Goal: Information Seeking & Learning: Learn about a topic

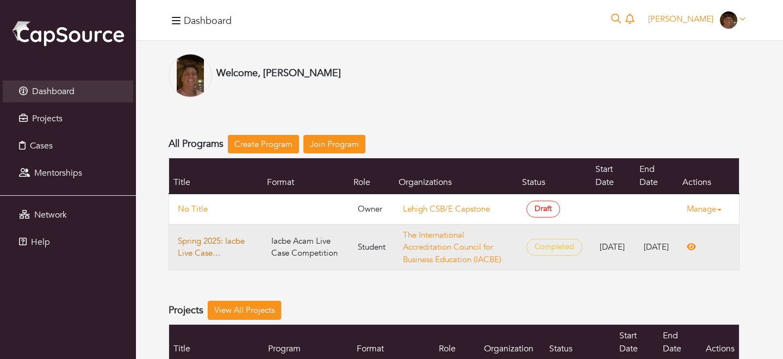
click at [206, 243] on link "Spring 2025: Iacbe Live Case Competition" at bounding box center [216, 247] width 76 height 24
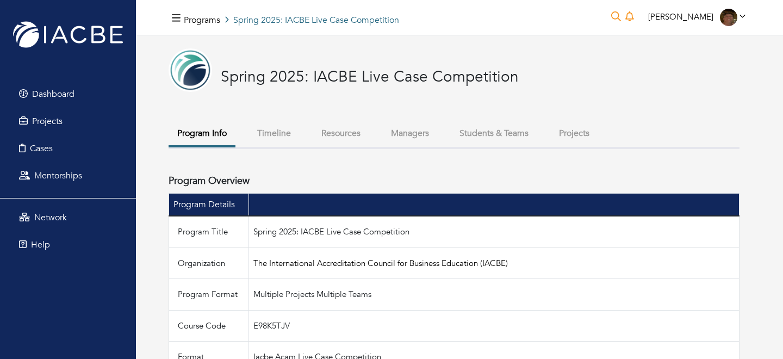
click at [263, 126] on button "Timeline" at bounding box center [273, 133] width 51 height 23
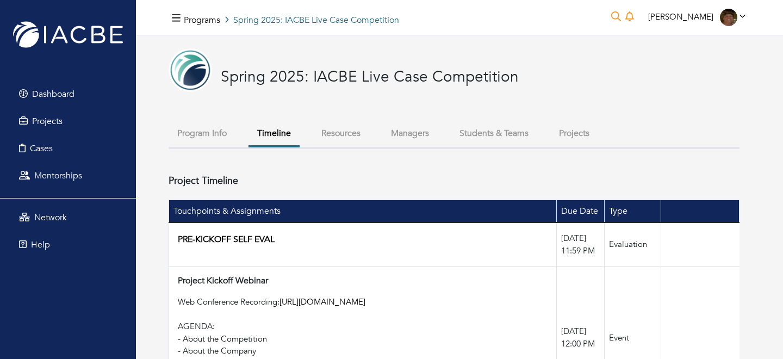
click at [319, 122] on button "Resources" at bounding box center [341, 133] width 57 height 23
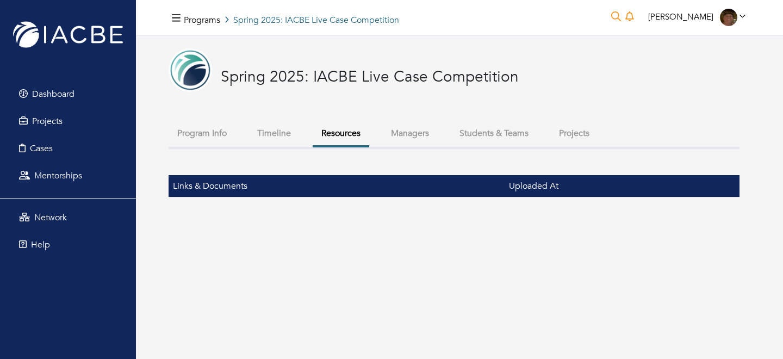
click at [414, 142] on button "Managers" at bounding box center [409, 133] width 55 height 23
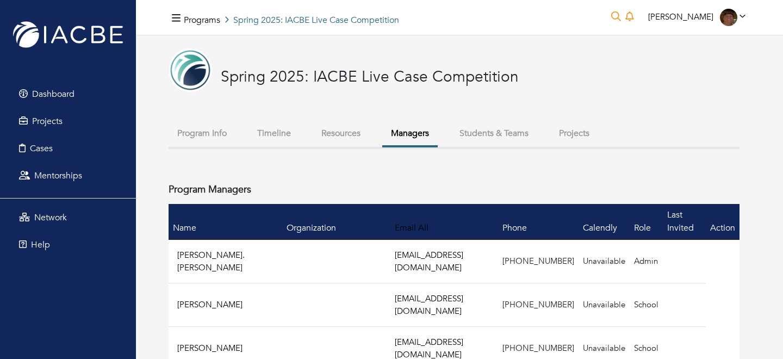
click at [500, 127] on button "Students & Teams" at bounding box center [494, 133] width 86 height 23
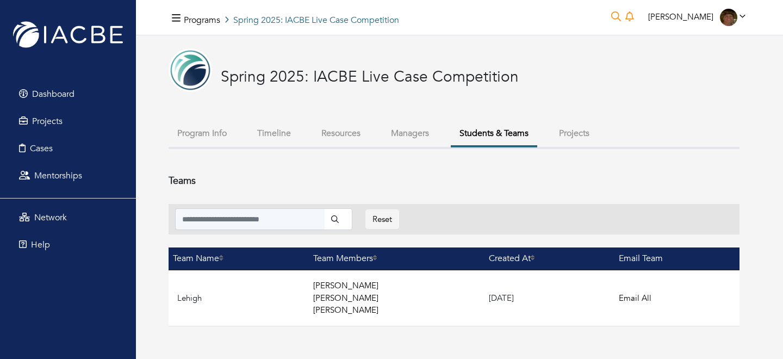
click at [553, 127] on button "Projects" at bounding box center [574, 133] width 48 height 23
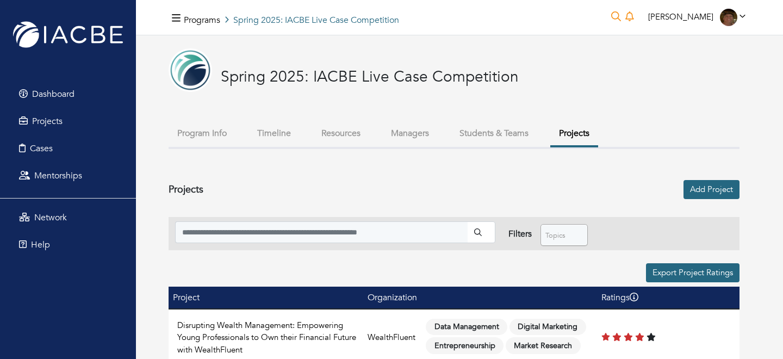
click at [518, 131] on button "Students & Teams" at bounding box center [494, 133] width 86 height 23
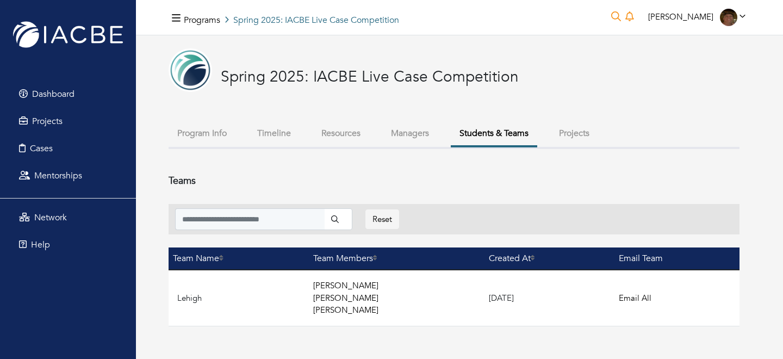
click at [554, 131] on button "Projects" at bounding box center [574, 133] width 48 height 23
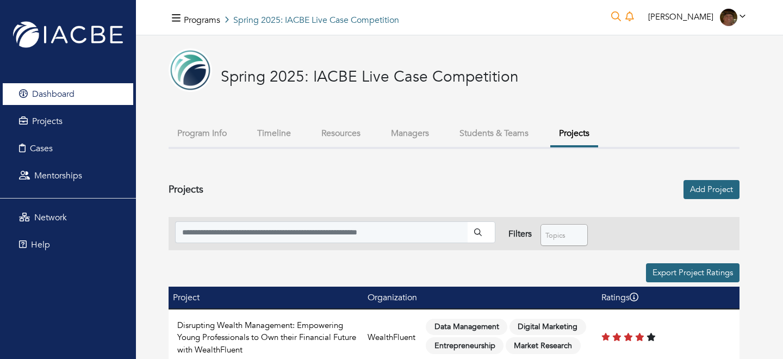
click at [98, 98] on link "Dashboard" at bounding box center [68, 94] width 130 height 22
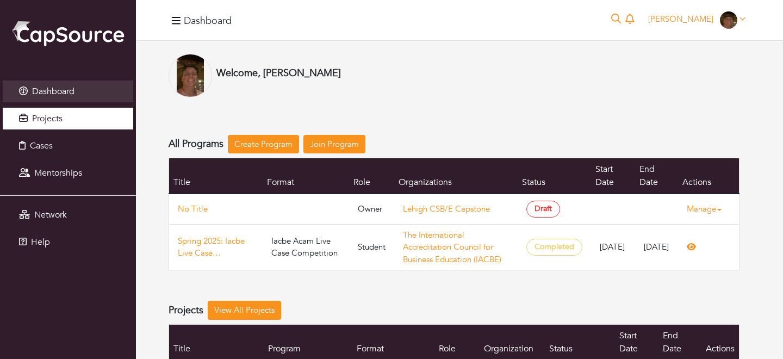
click at [100, 122] on link "Projects" at bounding box center [68, 119] width 130 height 22
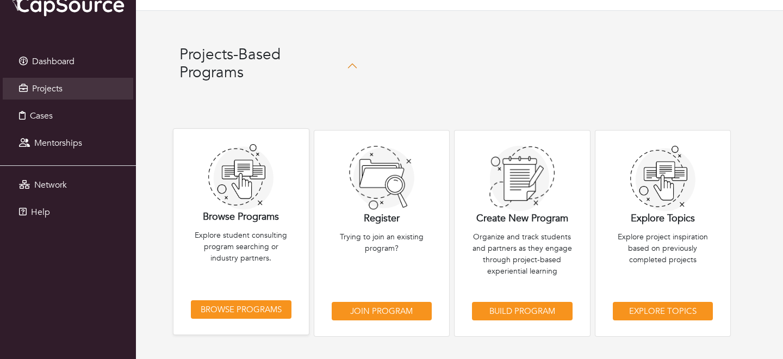
scroll to position [36, 0]
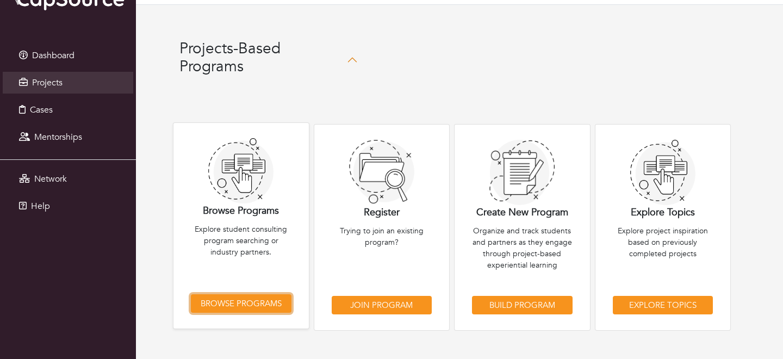
click at [264, 311] on link "Browse Programs" at bounding box center [241, 303] width 101 height 19
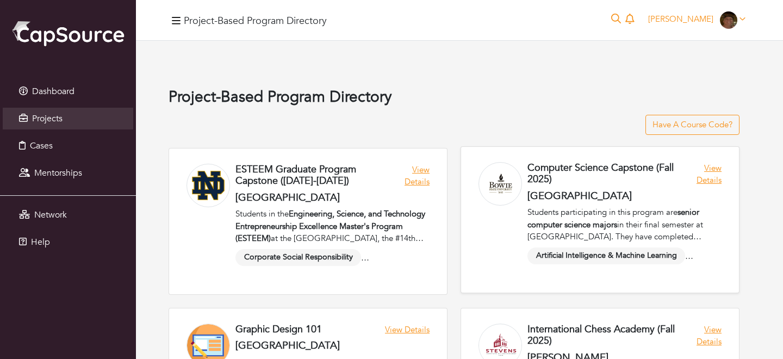
click at [572, 181] on link at bounding box center [600, 220] width 278 height 146
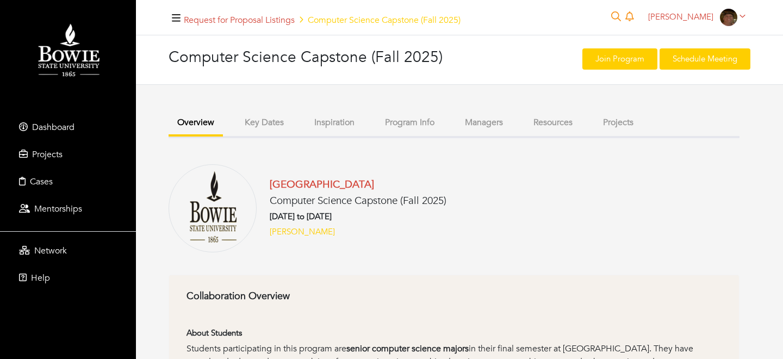
click at [260, 120] on button "Key Dates" at bounding box center [264, 122] width 57 height 23
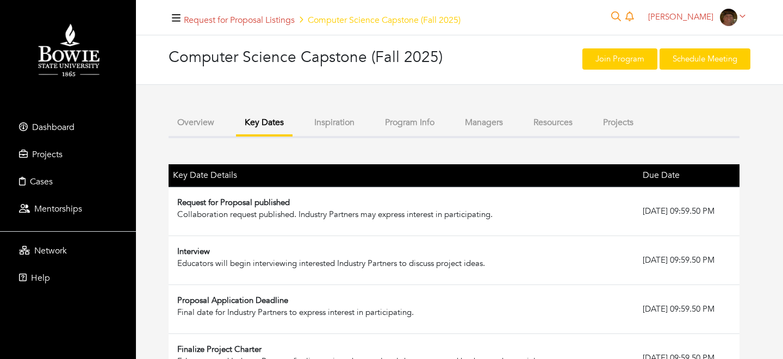
click at [328, 120] on button "Inspiration" at bounding box center [335, 122] width 58 height 23
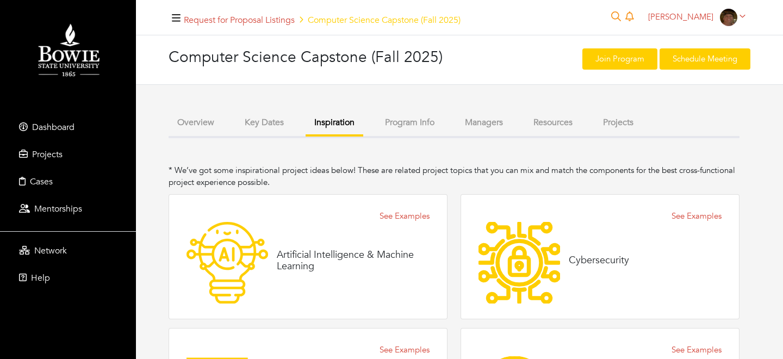
click at [423, 122] on button "Program Info" at bounding box center [409, 122] width 67 height 23
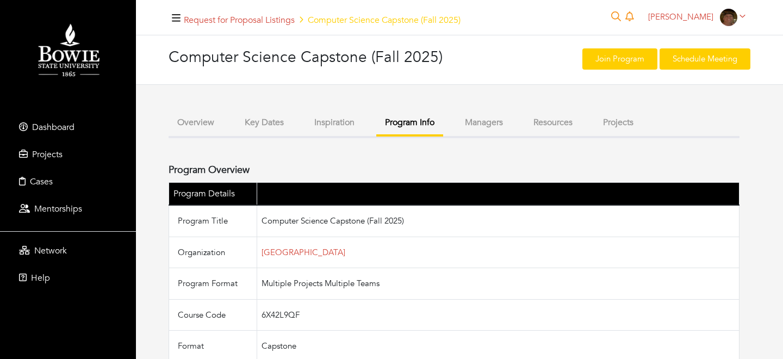
click at [460, 127] on button "Managers" at bounding box center [483, 122] width 55 height 23
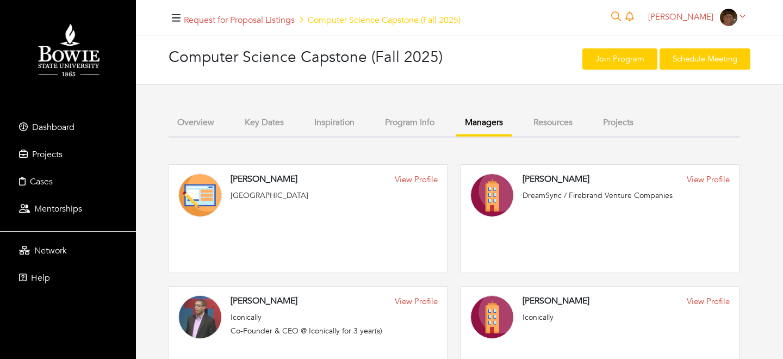
click at [538, 133] on button "Resources" at bounding box center [553, 122] width 57 height 23
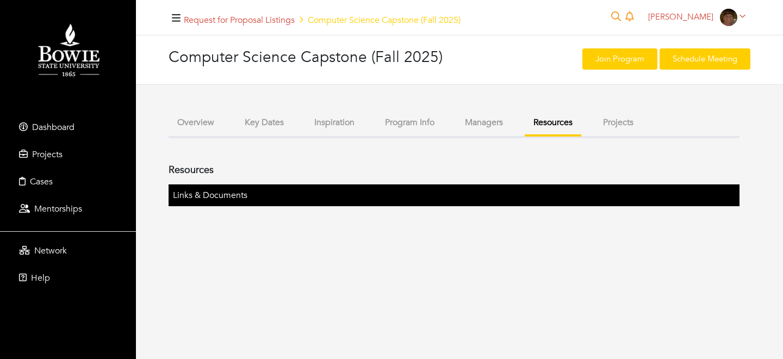
click at [353, 125] on button "Inspiration" at bounding box center [335, 122] width 58 height 23
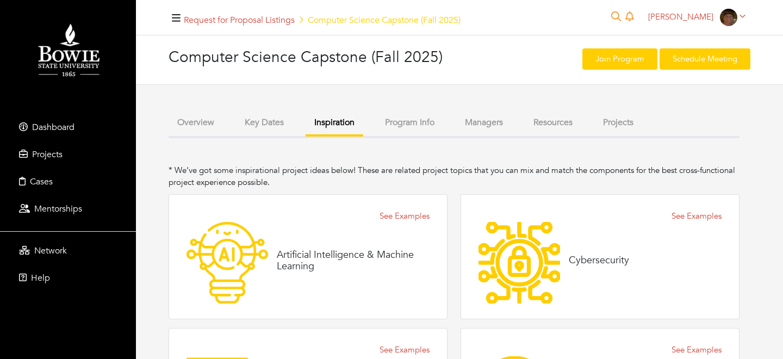
click at [278, 133] on button "Key Dates" at bounding box center [264, 122] width 57 height 23
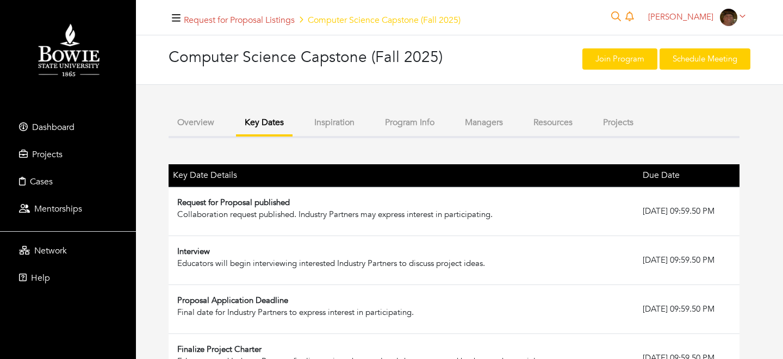
click at [205, 114] on button "Overview" at bounding box center [196, 122] width 54 height 23
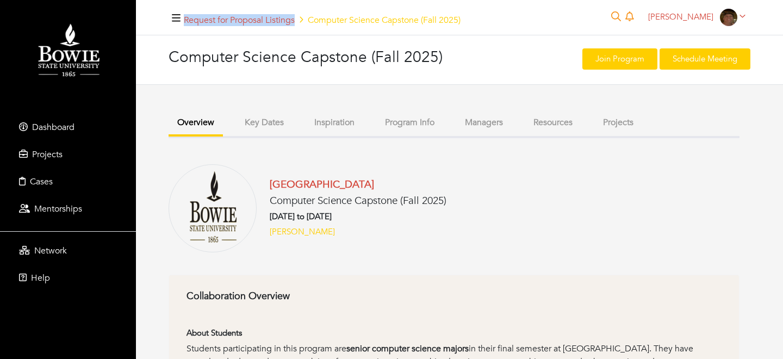
click at [258, 127] on button "Key Dates" at bounding box center [264, 122] width 57 height 23
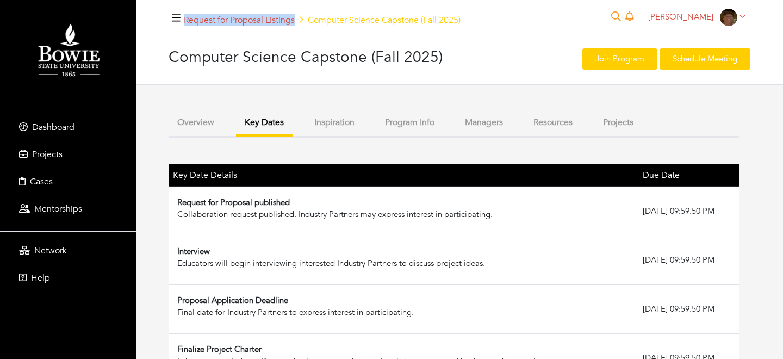
click at [334, 128] on button "Inspiration" at bounding box center [335, 122] width 58 height 23
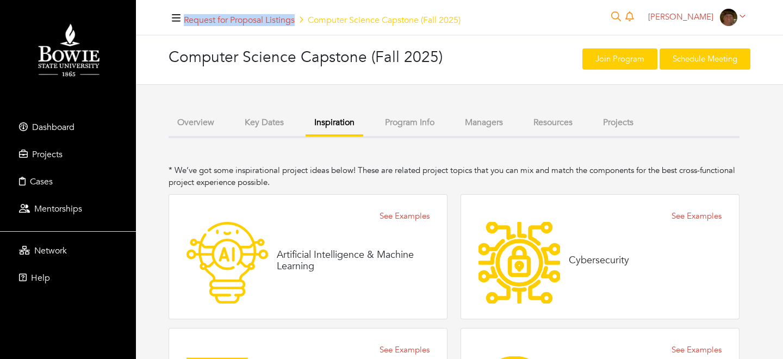
click at [410, 126] on button "Program Info" at bounding box center [409, 122] width 67 height 23
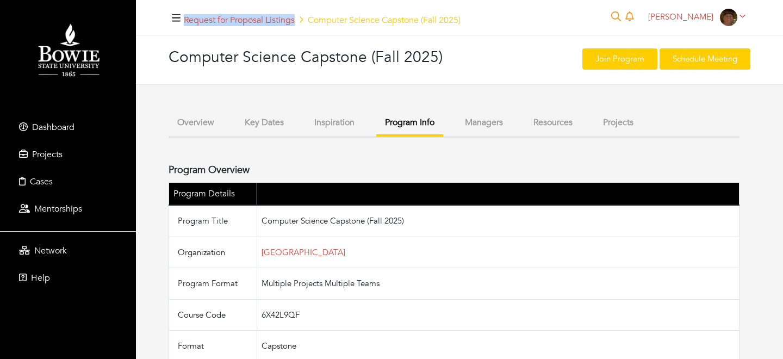
click at [489, 120] on button "Managers" at bounding box center [483, 122] width 55 height 23
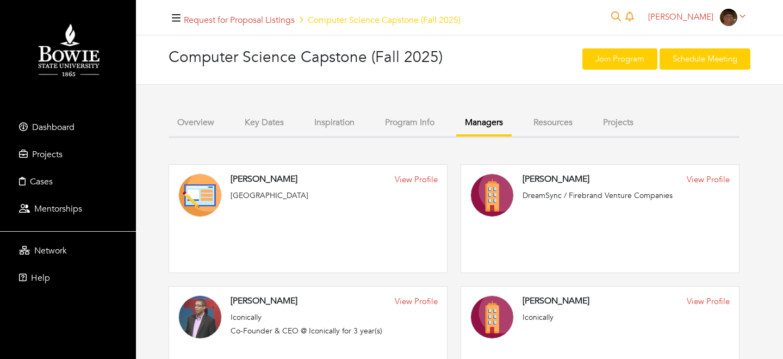
click at [525, 115] on ul "Overview Key Dates Inspiration Program Info Managers Resources Projects" at bounding box center [454, 124] width 571 height 27
click at [548, 123] on button "Resources" at bounding box center [553, 122] width 57 height 23
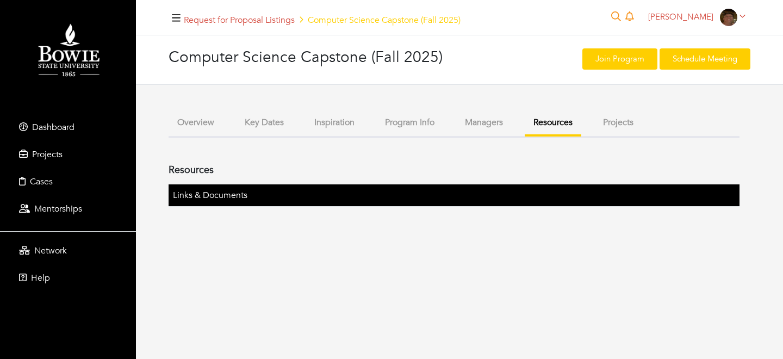
click at [615, 129] on button "Projects" at bounding box center [618, 122] width 48 height 23
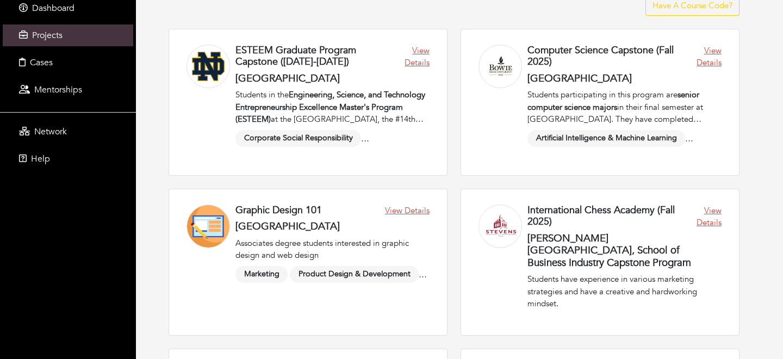
scroll to position [119, 0]
